Goal: Find specific fact: Find specific fact

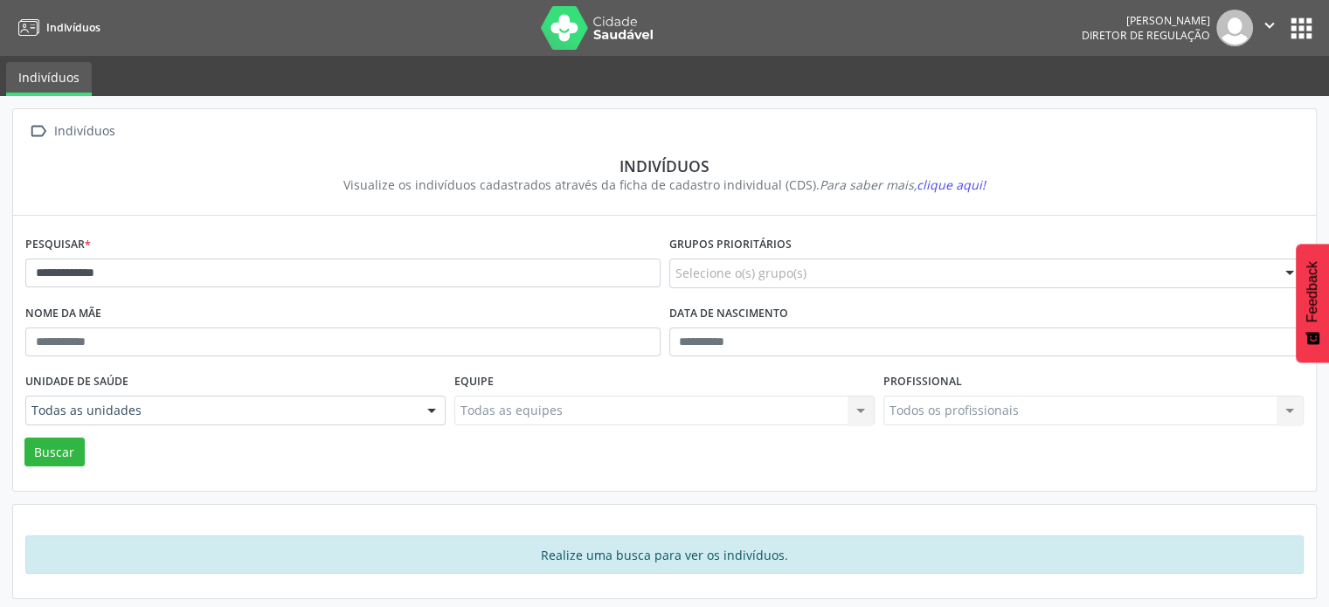
click at [24, 438] on button "Buscar" at bounding box center [54, 453] width 60 height 30
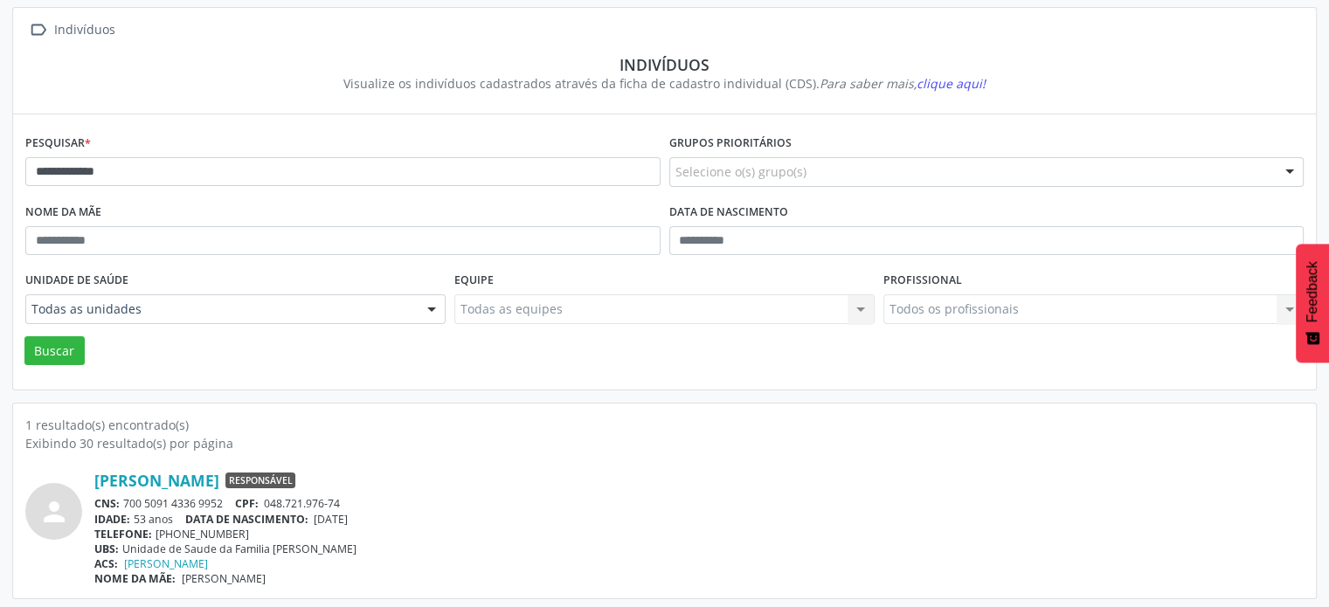
scroll to position [104, 0]
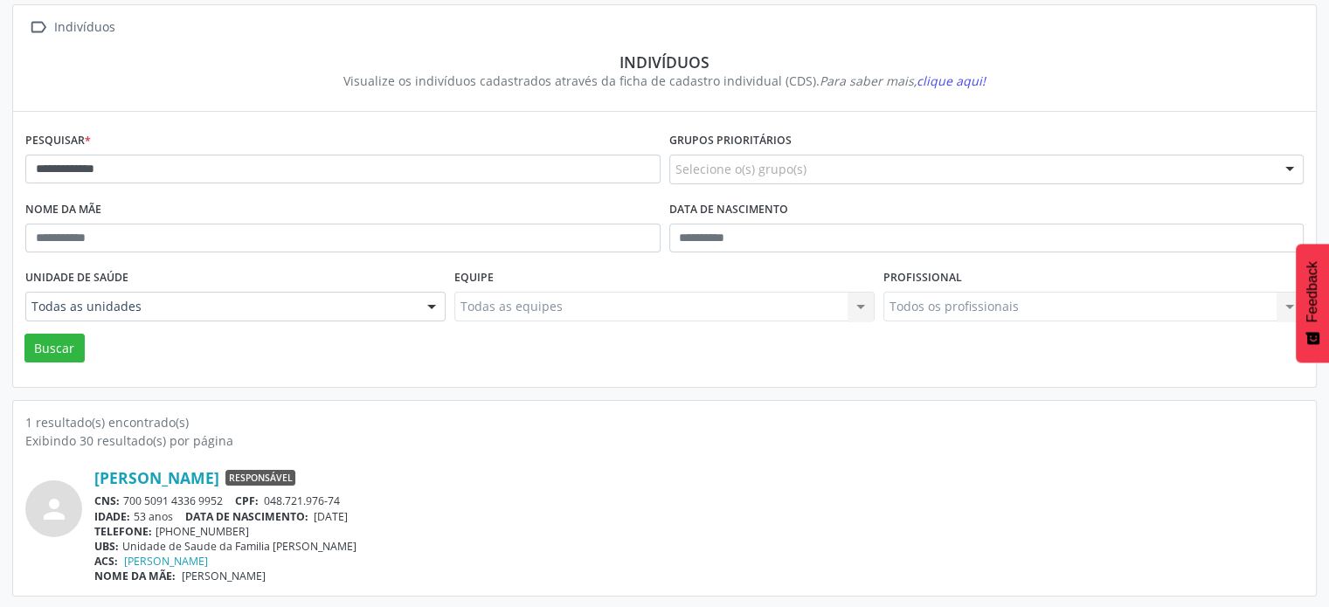
drag, startPoint x: 226, startPoint y: 499, endPoint x: 123, endPoint y: 502, distance: 102.3
click at [123, 502] on div "CNS: 700 5091 4336 9952 CPF: 048.721.976-74" at bounding box center [699, 501] width 1210 height 15
copy div "700 5091 4336 9952"
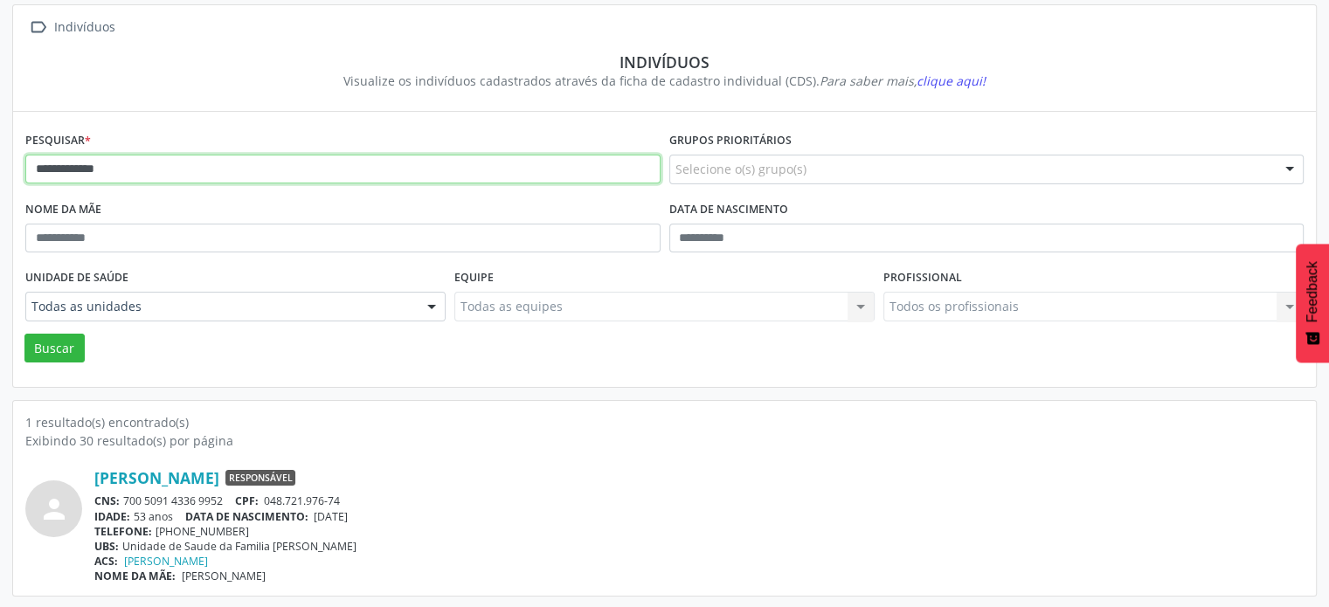
click at [147, 168] on input "**********" at bounding box center [342, 170] width 635 height 30
type input "*"
click at [24, 334] on button "Buscar" at bounding box center [54, 349] width 60 height 30
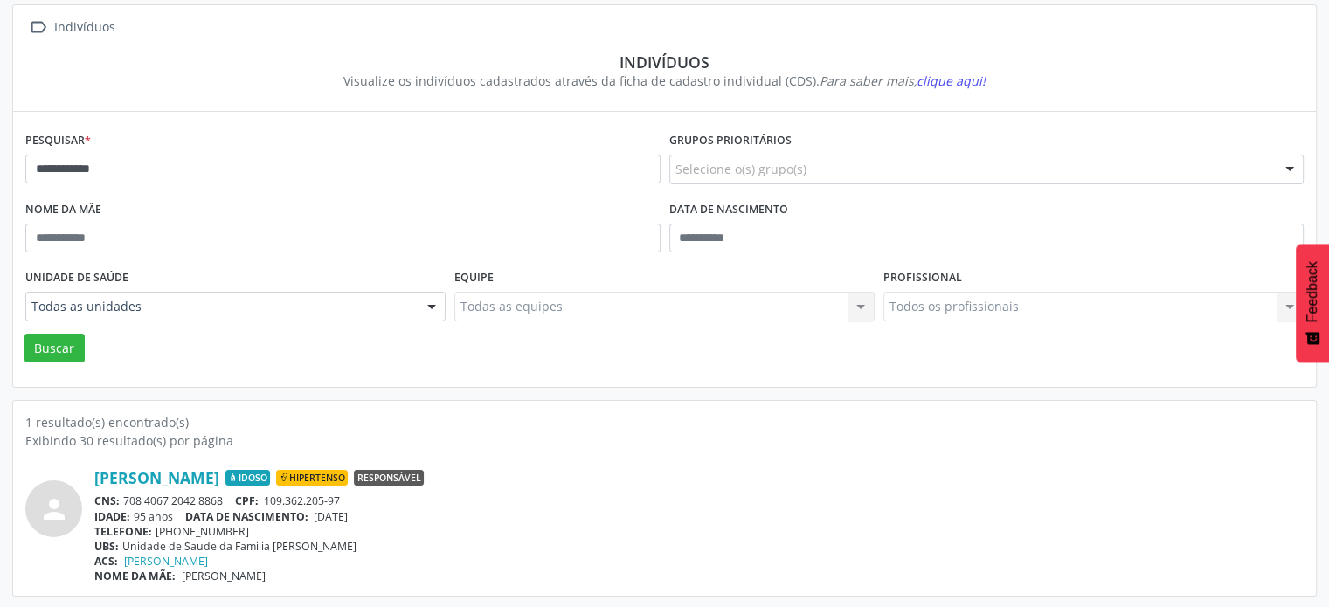
drag, startPoint x: 231, startPoint y: 499, endPoint x: 122, endPoint y: 502, distance: 108.4
click at [122, 502] on div "CNS: 708 4067 2042 8868 CPF: 109.362.205-97" at bounding box center [699, 501] width 1210 height 15
copy div "708 4067 2042 8868"
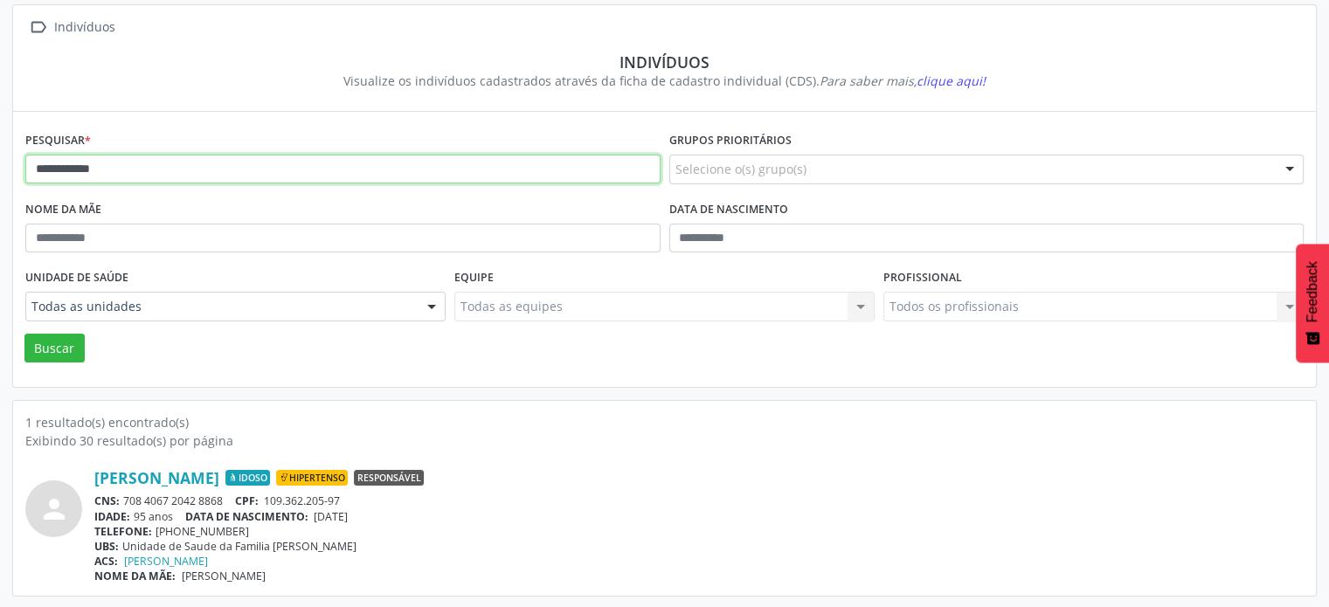
click at [209, 170] on input "**********" at bounding box center [342, 170] width 635 height 30
type input "*"
click at [24, 334] on button "Buscar" at bounding box center [54, 349] width 60 height 30
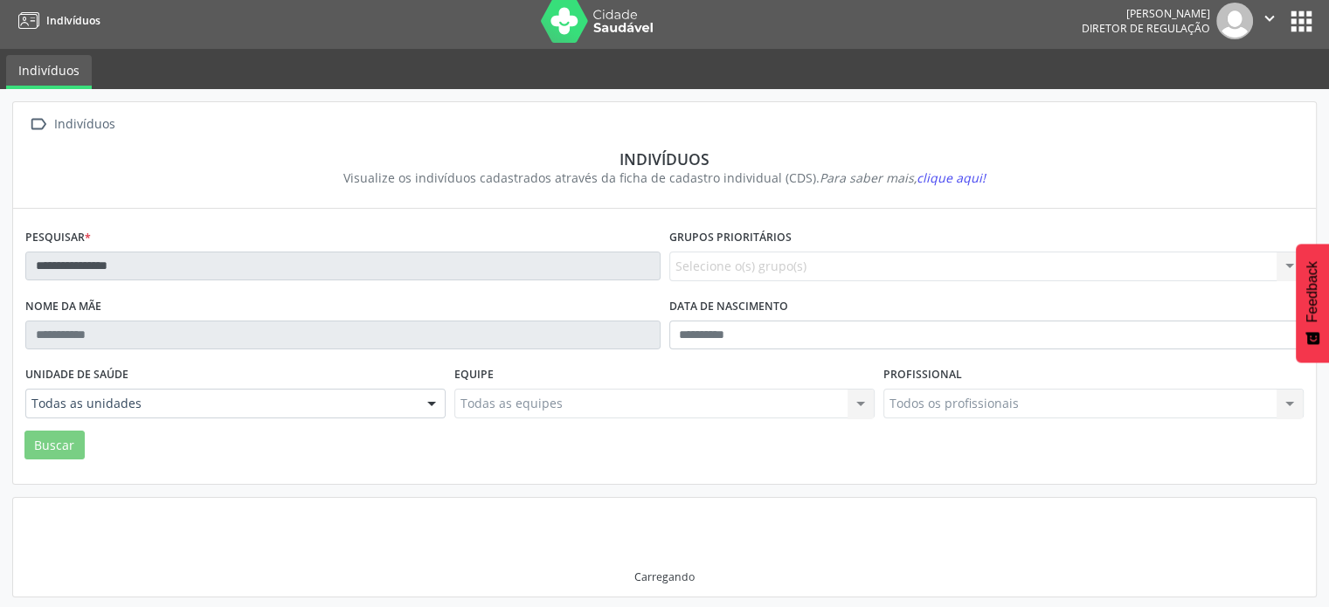
scroll to position [2, 0]
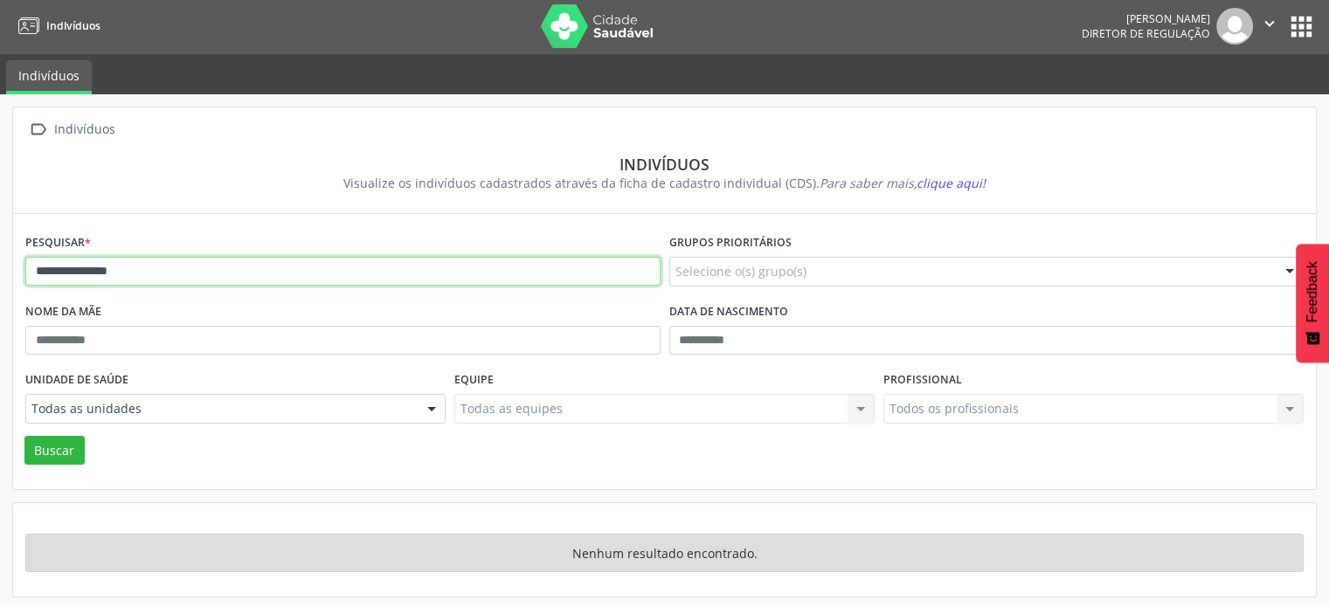
click at [206, 276] on input "**********" at bounding box center [342, 272] width 635 height 30
type input "*******"
click at [24, 436] on button "Buscar" at bounding box center [54, 451] width 60 height 30
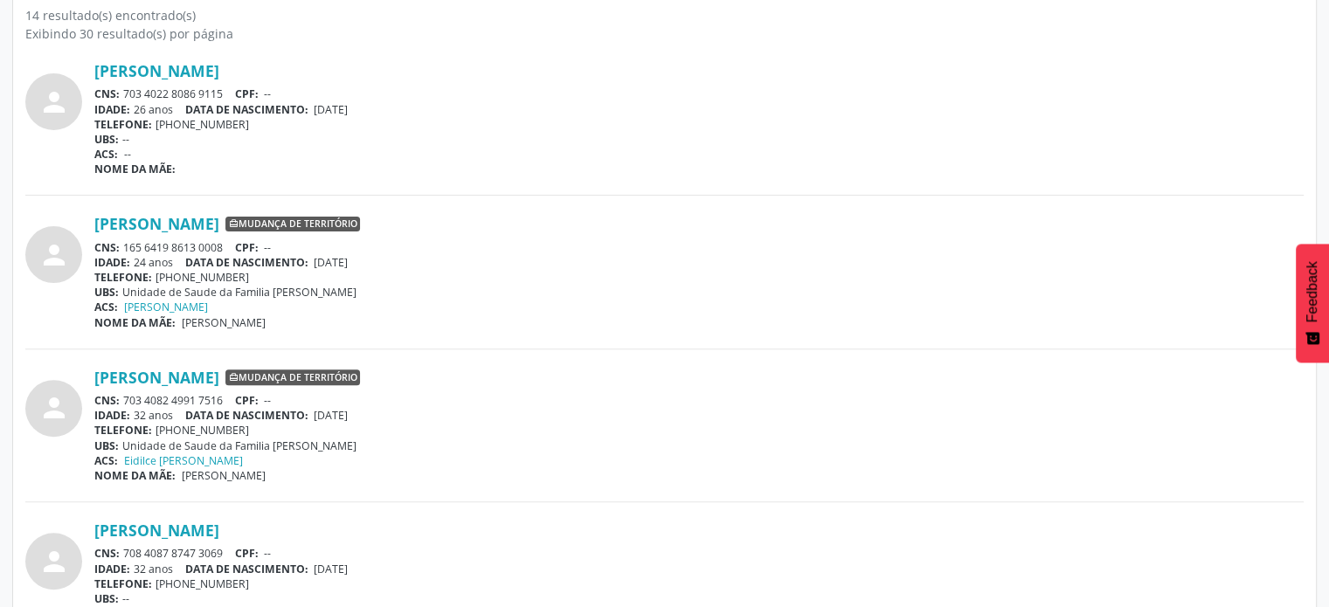
scroll to position [614, 0]
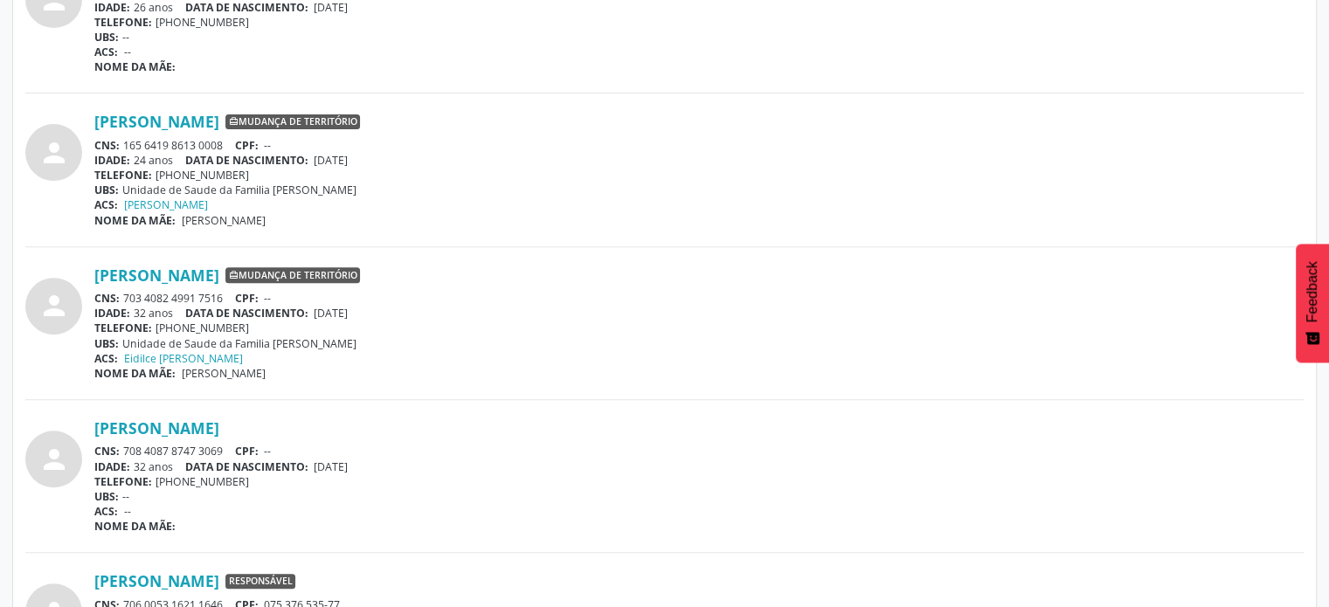
drag, startPoint x: 234, startPoint y: 293, endPoint x: 127, endPoint y: 295, distance: 107.5
click at [127, 295] on div "CNS: 703 4082 4991 7516 CPF: --" at bounding box center [699, 298] width 1210 height 15
copy div "703 4082 4991 7516"
